Goal: Download file/media

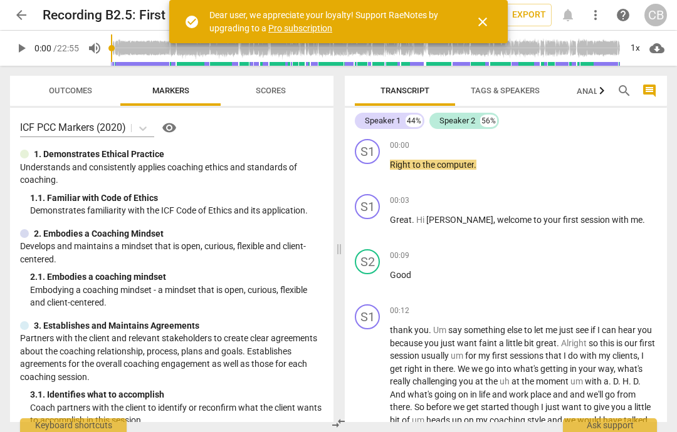
click at [19, 45] on span "play_arrow" at bounding box center [21, 48] width 15 height 15
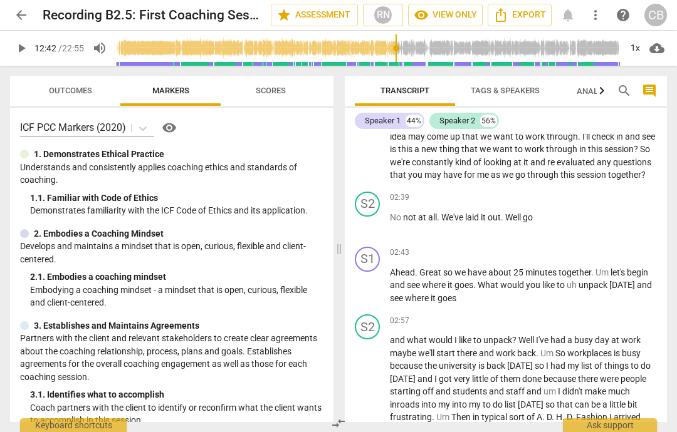
scroll to position [596, 0]
click at [8, 48] on div "play_arrow 12:42 / 22:55 volume_up 1x cloud_download" at bounding box center [338, 48] width 677 height 35
click at [19, 53] on span "play_arrow" at bounding box center [21, 48] width 15 height 15
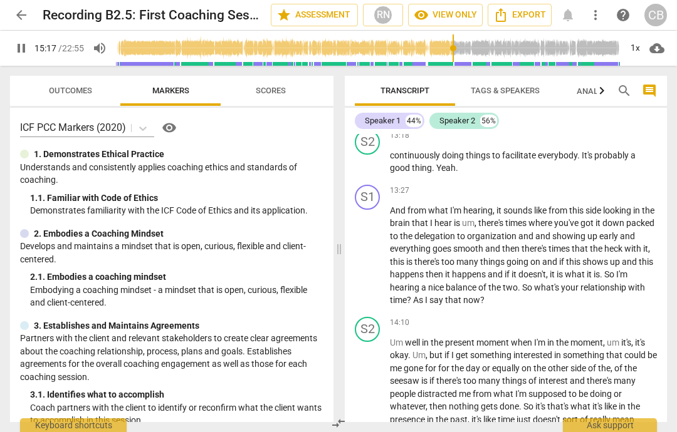
scroll to position [3765, 0]
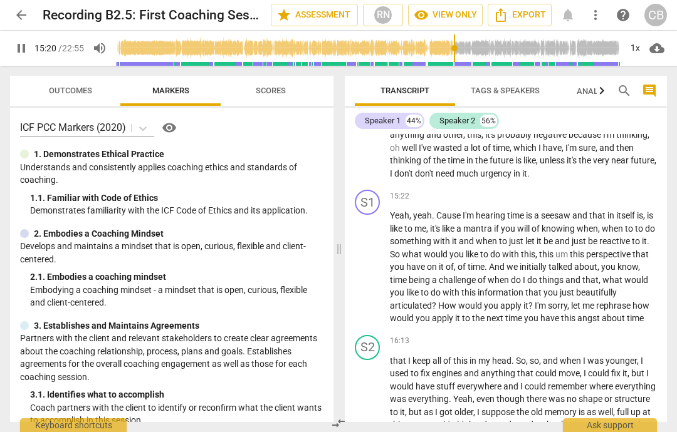
click at [21, 51] on span "pause" at bounding box center [21, 48] width 15 height 15
click at [24, 48] on span "play_arrow" at bounding box center [21, 48] width 15 height 15
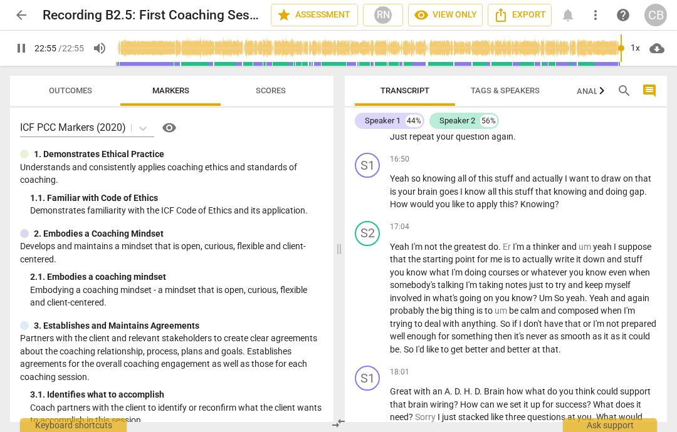
type input "1375"
click at [26, 19] on span "arrow_back" at bounding box center [21, 15] width 15 height 15
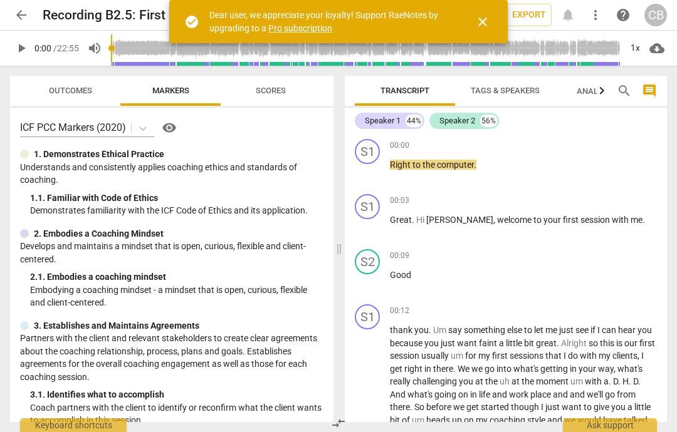
click at [24, 57] on button "play_arrow" at bounding box center [21, 48] width 23 height 23
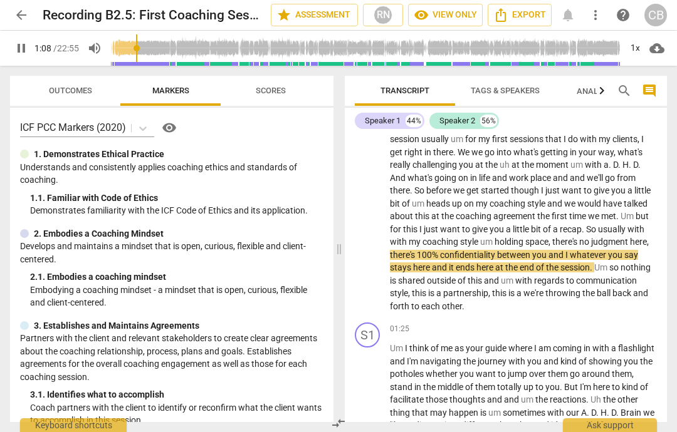
scroll to position [214, 0]
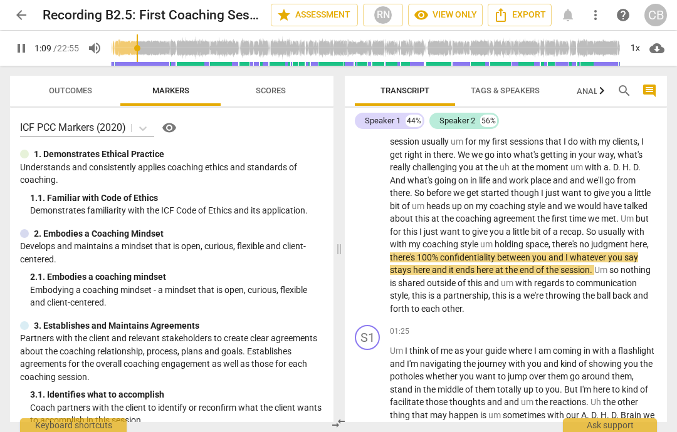
click at [22, 55] on span "pause" at bounding box center [21, 48] width 15 height 15
type input "70"
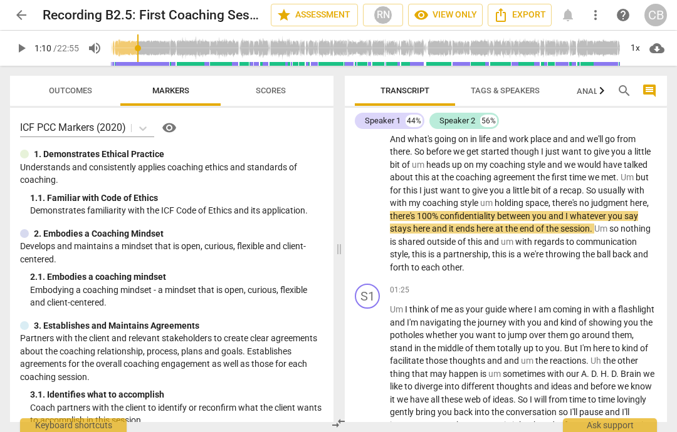
scroll to position [271, 0]
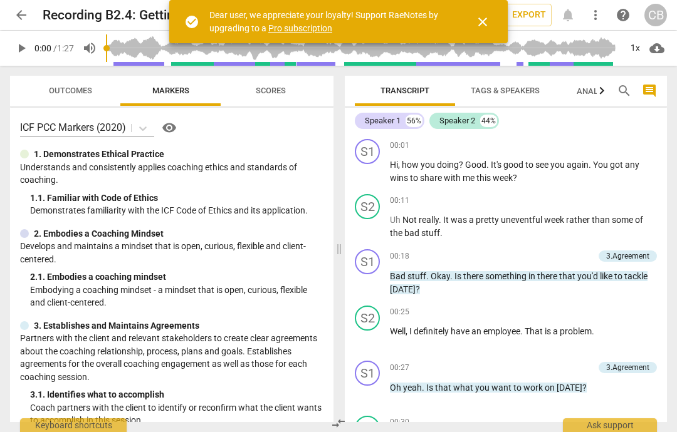
click at [25, 42] on span "play_arrow" at bounding box center [21, 48] width 15 height 15
click at [477, 27] on span "close" at bounding box center [482, 21] width 15 height 15
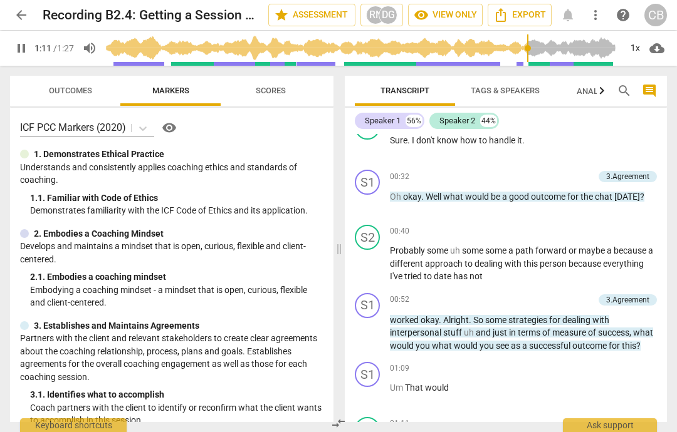
scroll to position [501, 0]
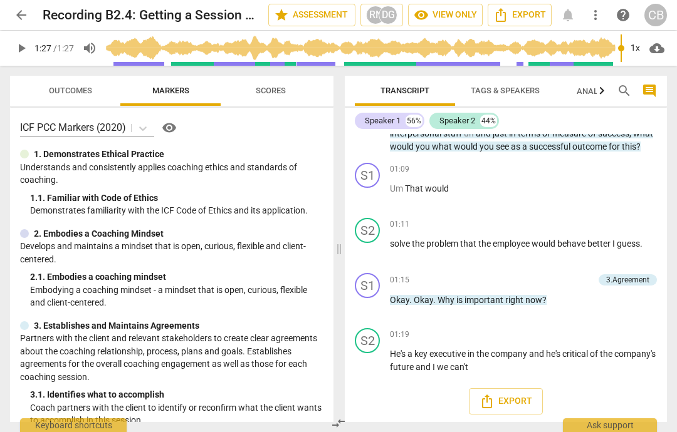
click at [25, 45] on span "play_arrow" at bounding box center [21, 48] width 15 height 15
type input "87"
click at [509, 399] on span "Export" at bounding box center [505, 401] width 53 height 15
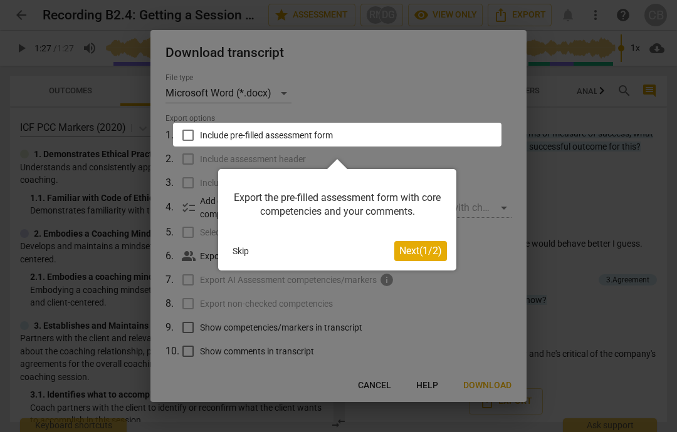
click at [242, 247] on button "Skip" at bounding box center [240, 251] width 26 height 19
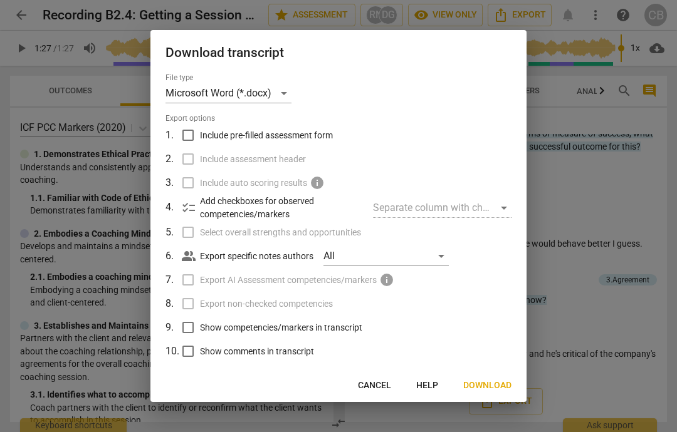
click at [613, 179] on div at bounding box center [338, 216] width 677 height 432
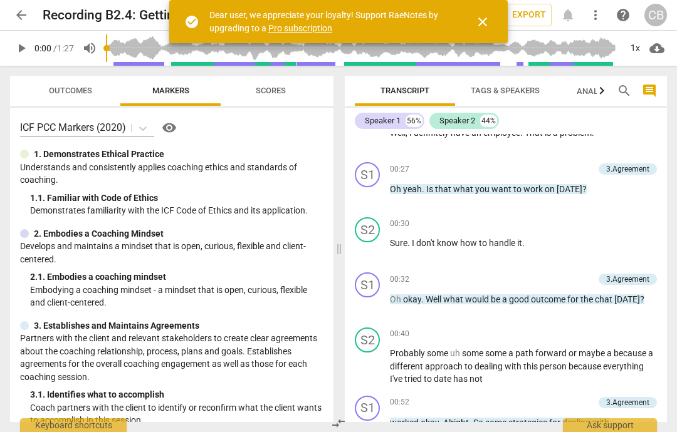
click at [23, 52] on span "play_arrow" at bounding box center [21, 48] width 15 height 15
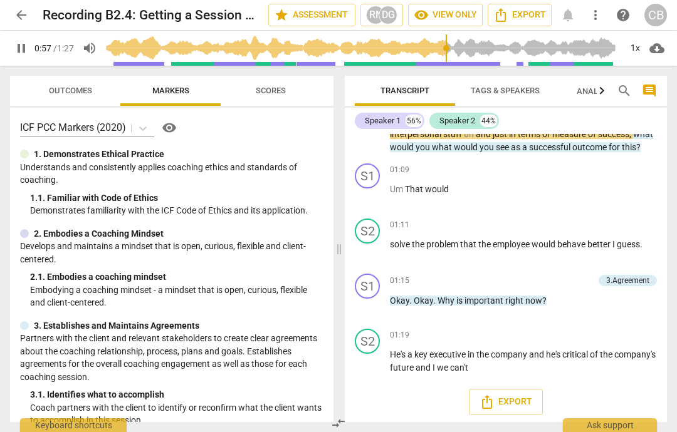
scroll to position [500, 0]
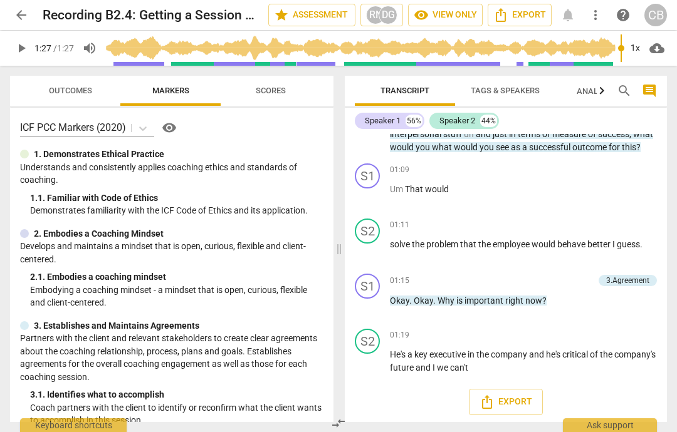
type input "87"
